Goal: Task Accomplishment & Management: Use online tool/utility

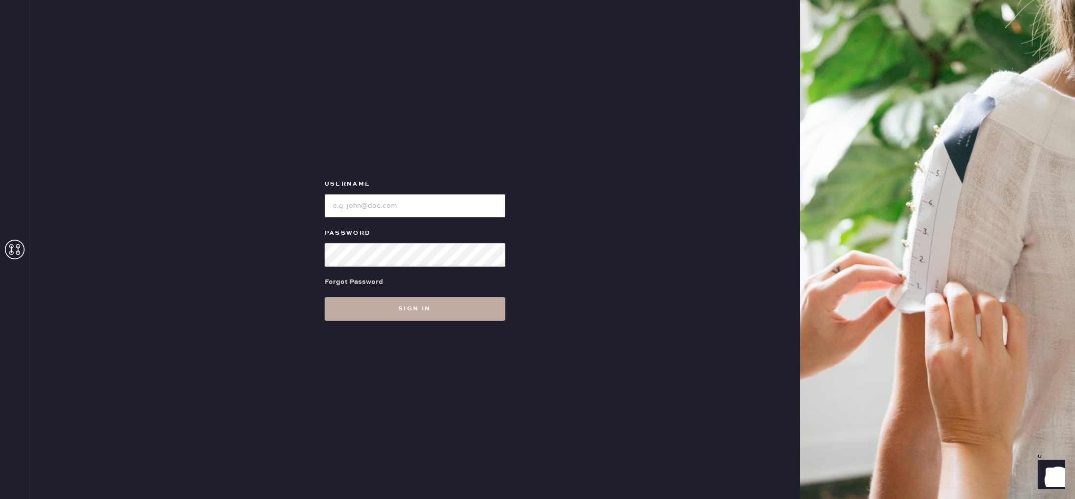
type input "reformationgeorgetown"
click at [380, 310] on button "Sign in" at bounding box center [415, 309] width 181 height 24
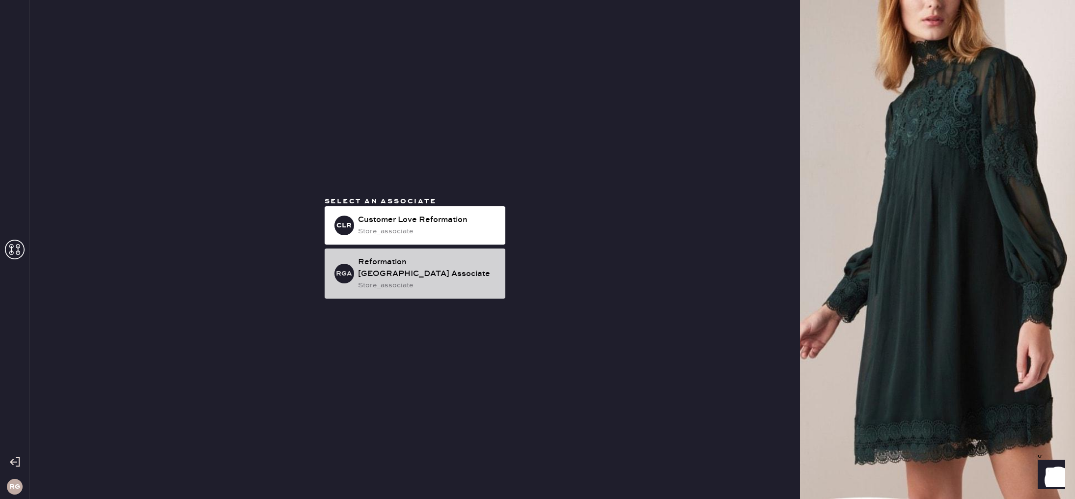
click at [377, 280] on div "store_associate" at bounding box center [427, 285] width 139 height 11
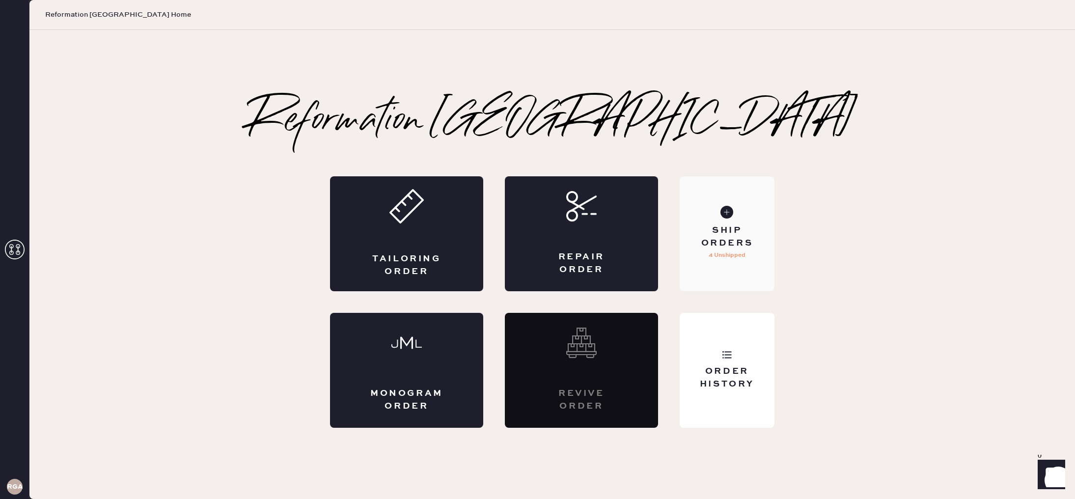
click at [735, 221] on div "Ship Orders 4 Unshipped" at bounding box center [727, 233] width 95 height 115
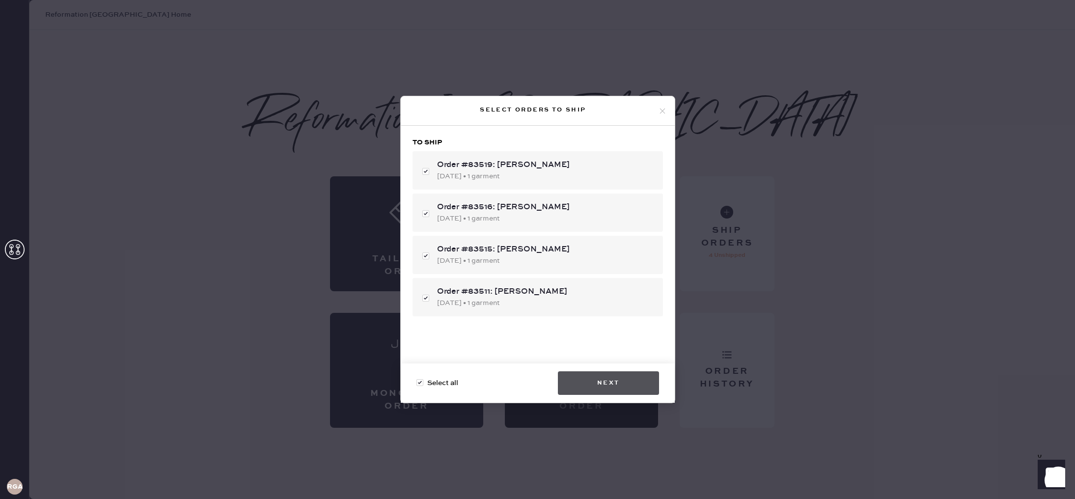
click at [614, 382] on button "Next" at bounding box center [608, 383] width 101 height 24
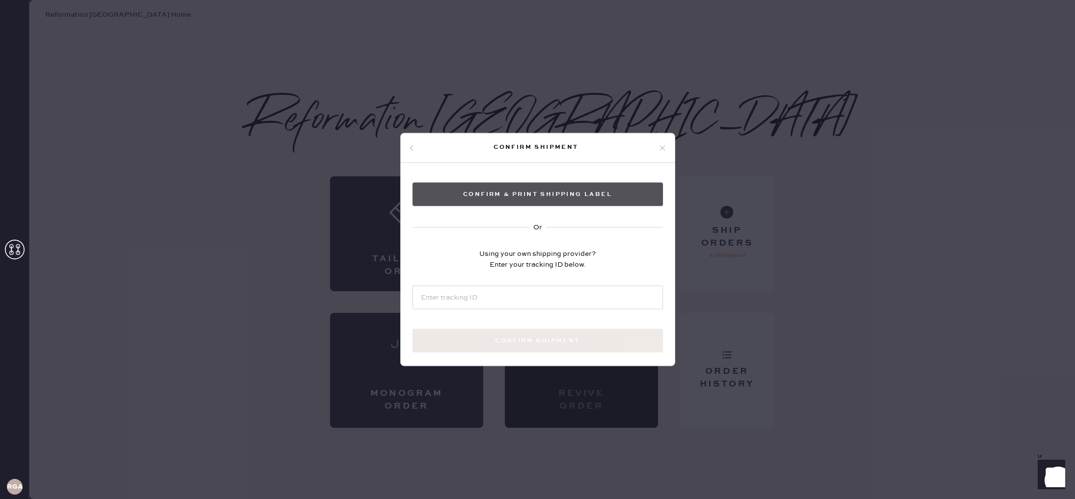
click at [609, 191] on button "Confirm & Print shipping label" at bounding box center [537, 195] width 250 height 24
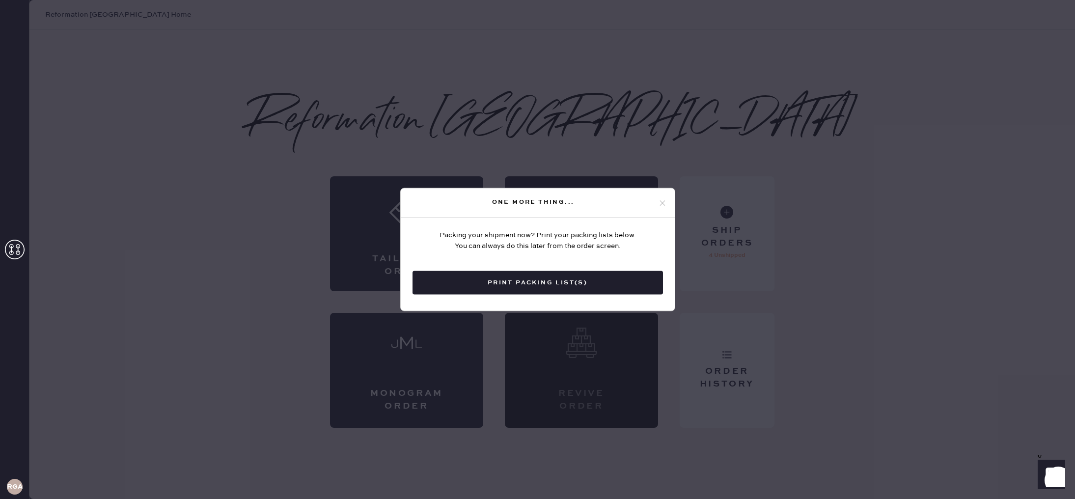
click at [625, 289] on button "Print Packing List(s)" at bounding box center [537, 283] width 250 height 24
